Goal: Find specific page/section: Find specific page/section

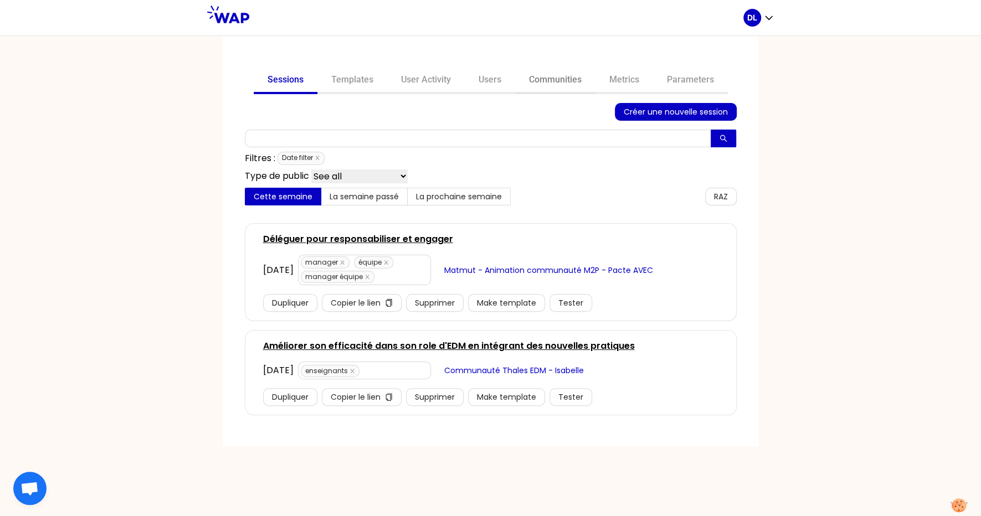
click at [573, 78] on link "Communities" at bounding box center [555, 81] width 80 height 27
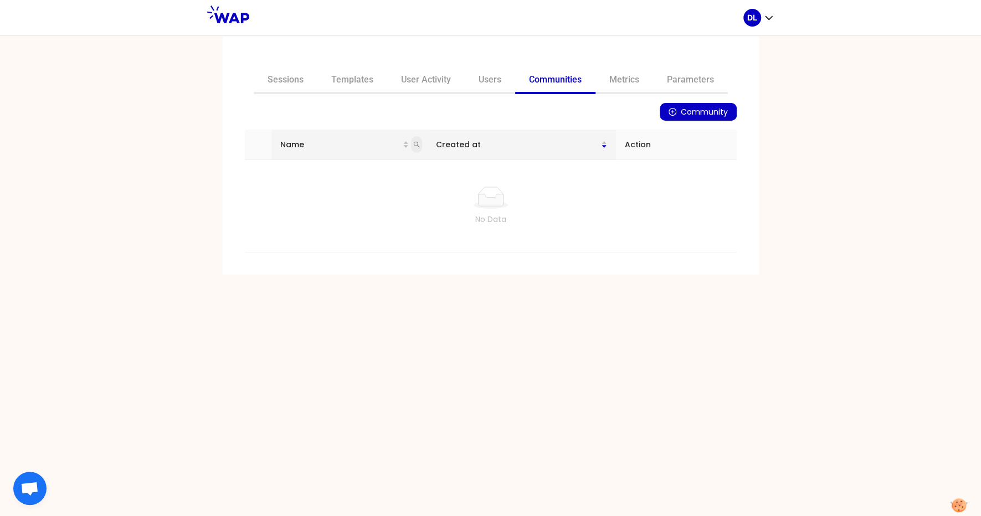
click at [420, 143] on icon "search" at bounding box center [417, 145] width 6 height 6
type input "learning"
click at [420, 145] on icon "search" at bounding box center [416, 144] width 7 height 7
click at [367, 168] on input "learning" at bounding box center [369, 169] width 104 height 18
click at [419, 140] on span at bounding box center [416, 144] width 11 height 17
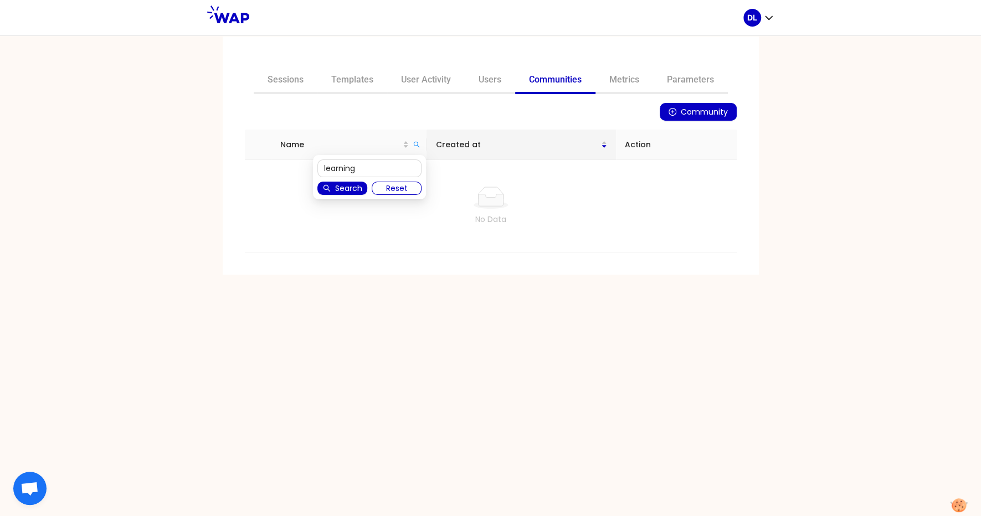
click at [397, 187] on span "Reset" at bounding box center [397, 188] width 22 height 12
click at [393, 173] on input "text" at bounding box center [369, 169] width 104 height 18
type input "learning"
click at [420, 146] on icon "search" at bounding box center [416, 144] width 7 height 7
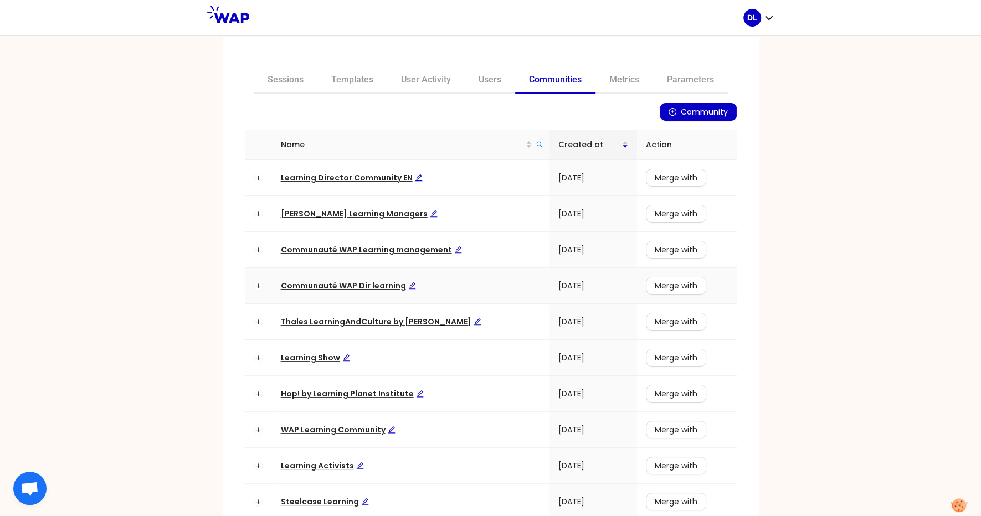
click at [349, 284] on span "Communauté WAP Dir learning" at bounding box center [348, 285] width 135 height 11
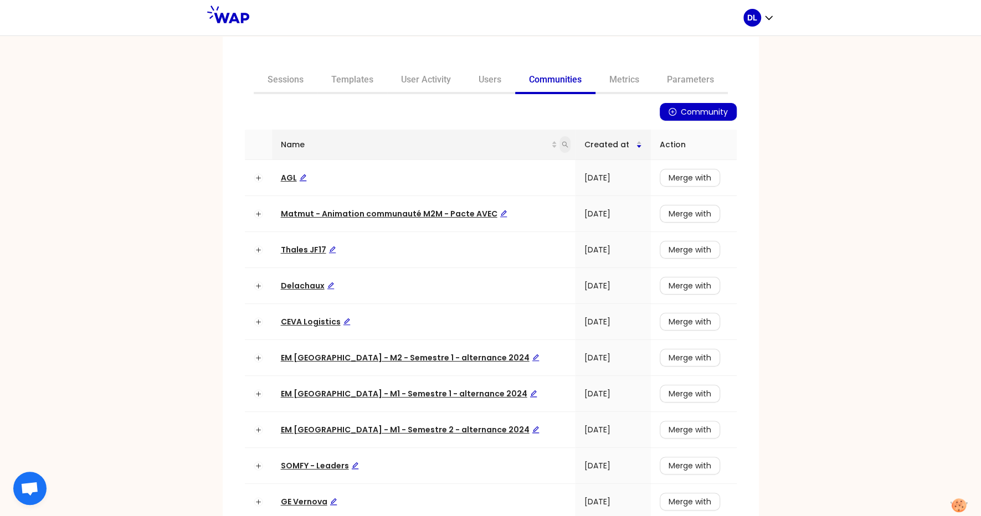
click at [562, 145] on icon "search" at bounding box center [565, 144] width 7 height 7
type input "learning"
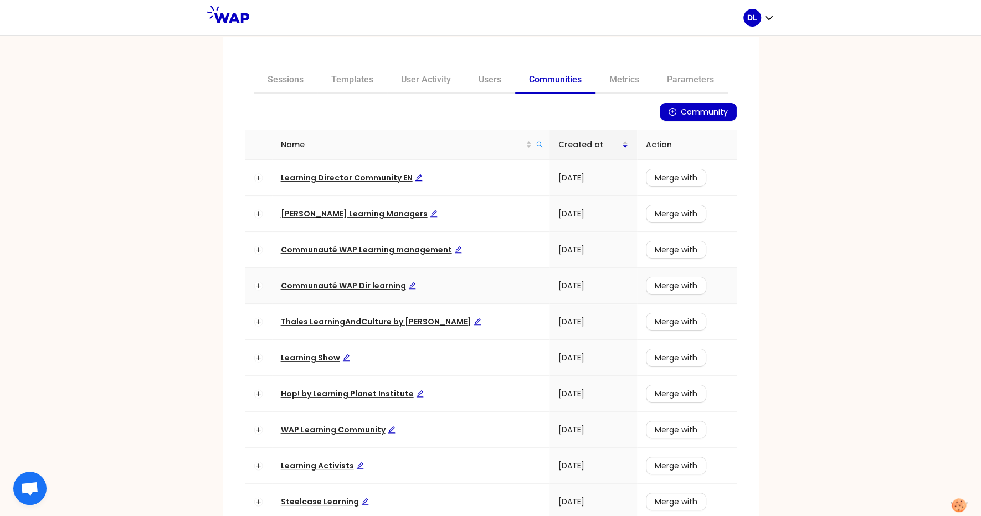
click at [337, 286] on span "Communauté WAP Dir learning" at bounding box center [348, 285] width 135 height 11
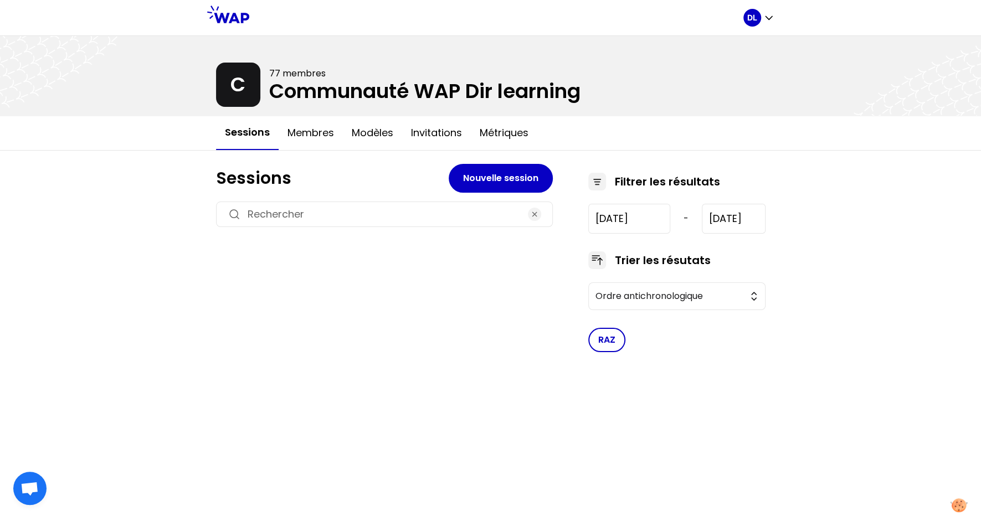
type input "[DATE]"
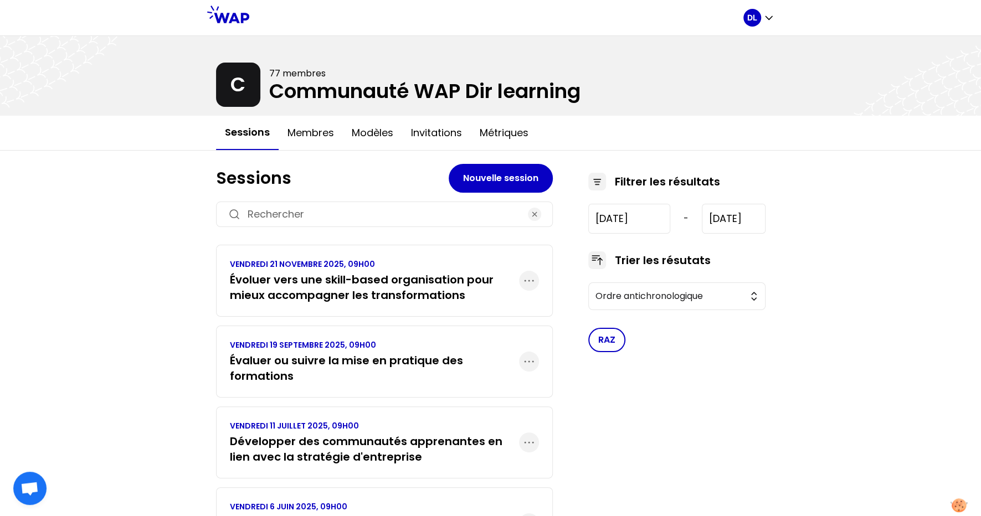
click at [392, 299] on h3 "Évoluer vers une skill-based organisation pour mieux accompagner les transforma…" at bounding box center [374, 287] width 289 height 31
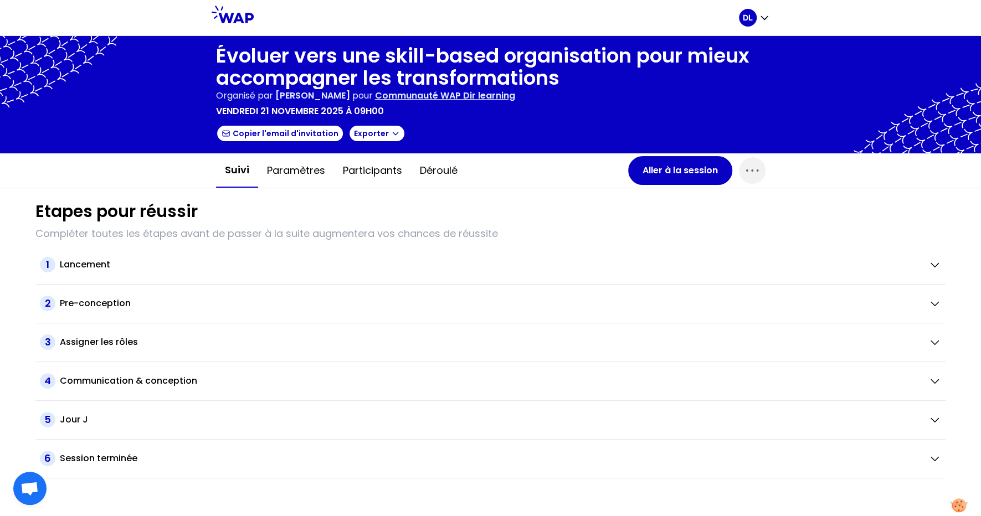
click at [366, 60] on h1 "Évoluer vers une skill-based organisation pour mieux accompagner les transforma…" at bounding box center [491, 67] width 550 height 44
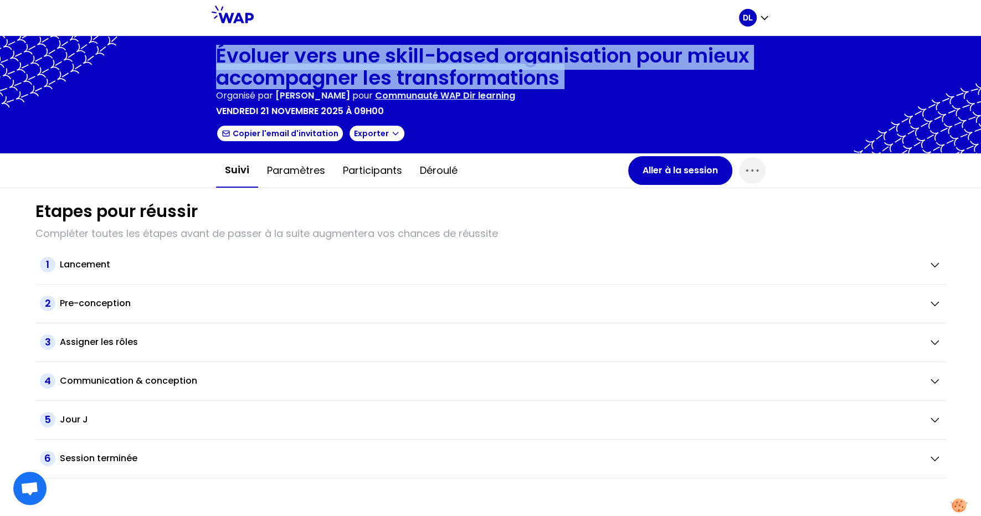
click at [366, 60] on h1 "Évoluer vers une skill-based organisation pour mieux accompagner les transforma…" at bounding box center [491, 67] width 550 height 44
copy h1 "Évoluer vers une skill-based organisation pour mieux accompagner les transforma…"
